Goal: Task Accomplishment & Management: Complete application form

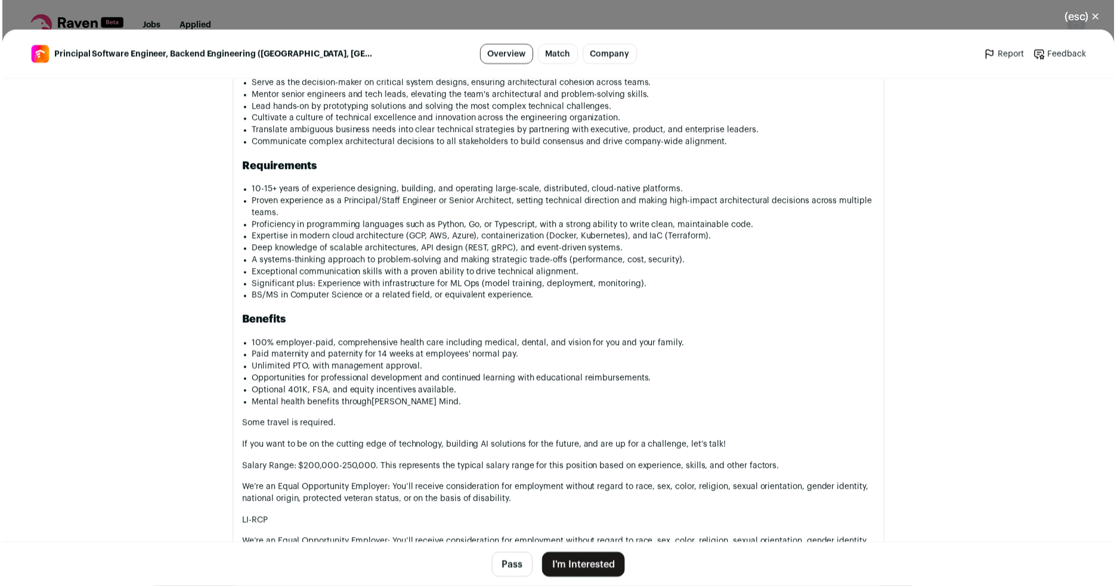
scroll to position [1153, 0]
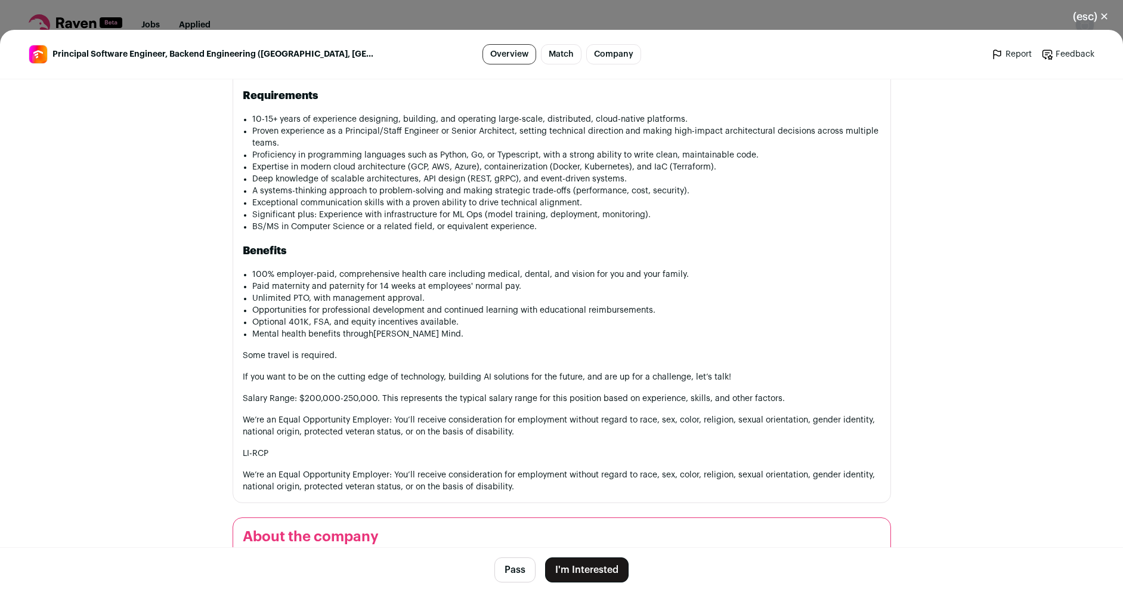
click at [574, 568] on button "I'm Interested" at bounding box center [586, 569] width 83 height 25
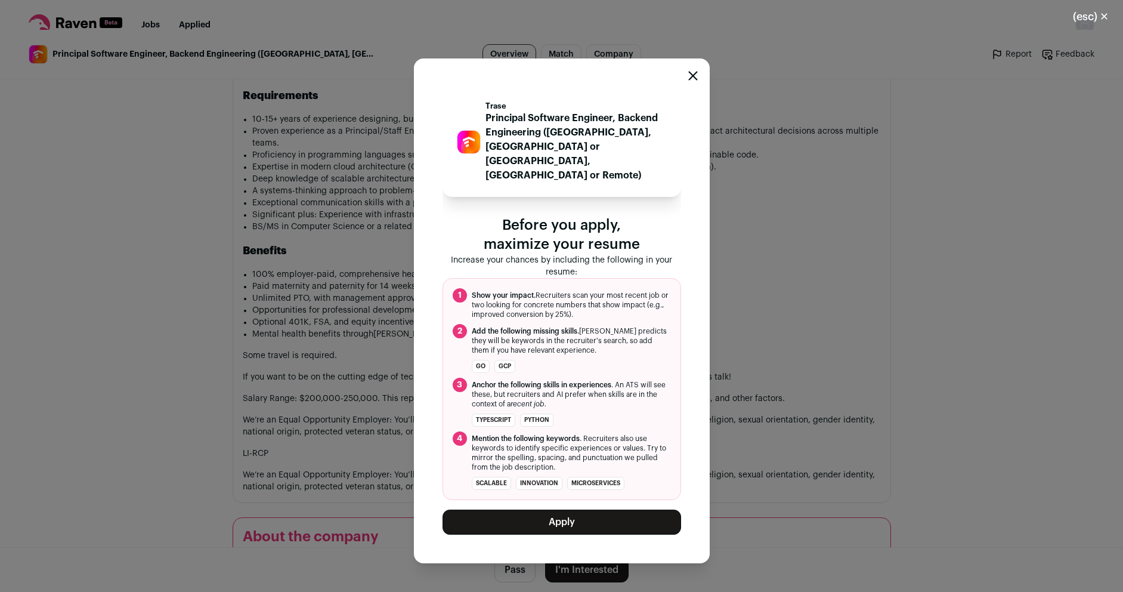
click at [563, 509] on button "Apply" at bounding box center [561, 521] width 239 height 25
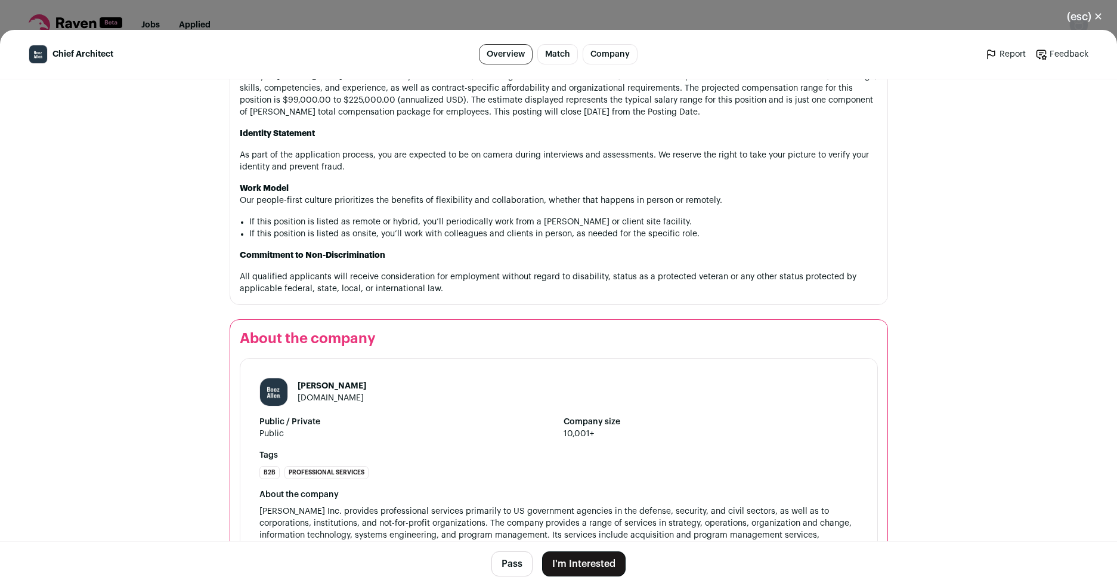
scroll to position [1216, 0]
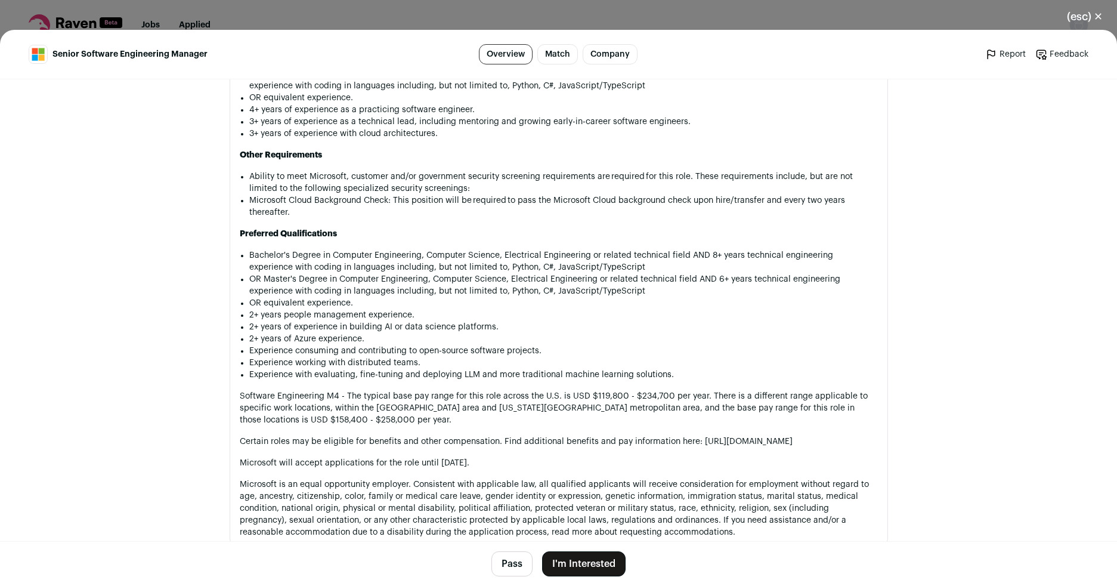
scroll to position [1331, 0]
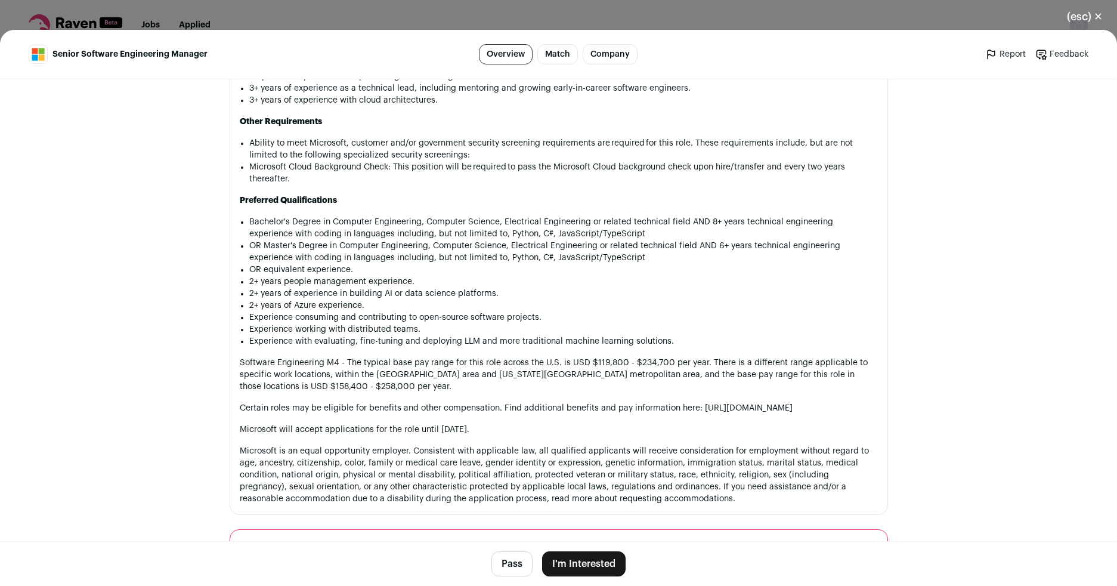
click at [590, 565] on button "I'm Interested" at bounding box center [583, 563] width 83 height 25
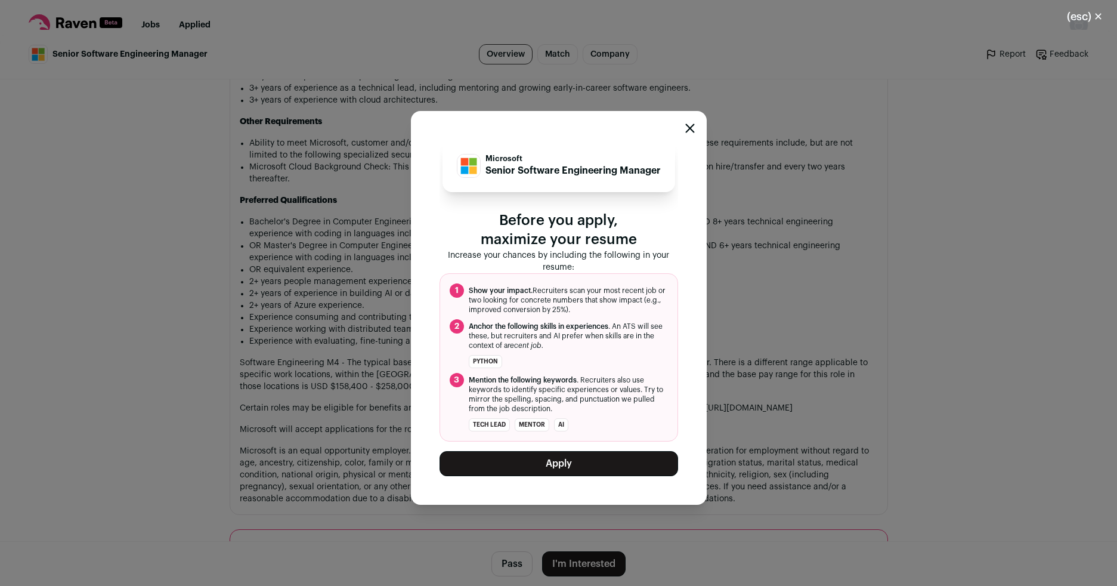
click at [580, 472] on button "Apply" at bounding box center [558, 463] width 239 height 25
